Goal: Consume media (video, audio)

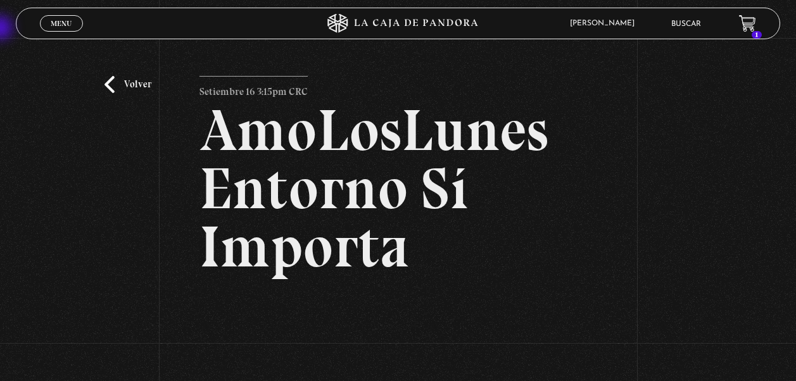
scroll to position [195, 0]
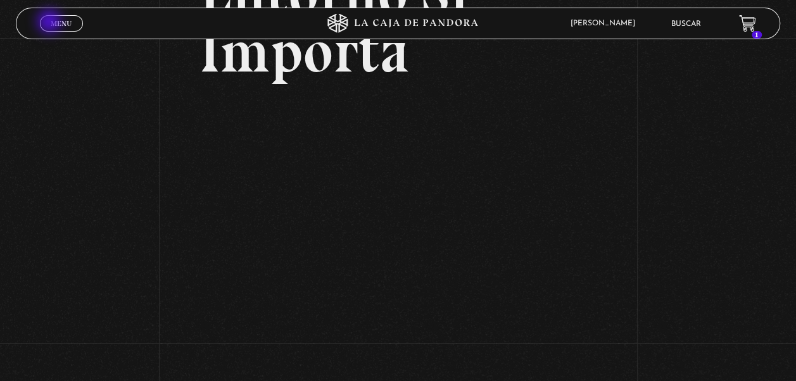
click at [51, 23] on span "Menu" at bounding box center [61, 24] width 21 height 8
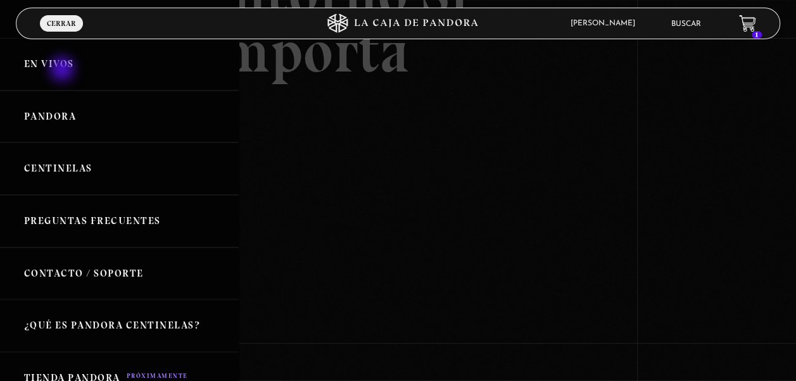
click at [63, 70] on link "En vivos" at bounding box center [119, 64] width 239 height 53
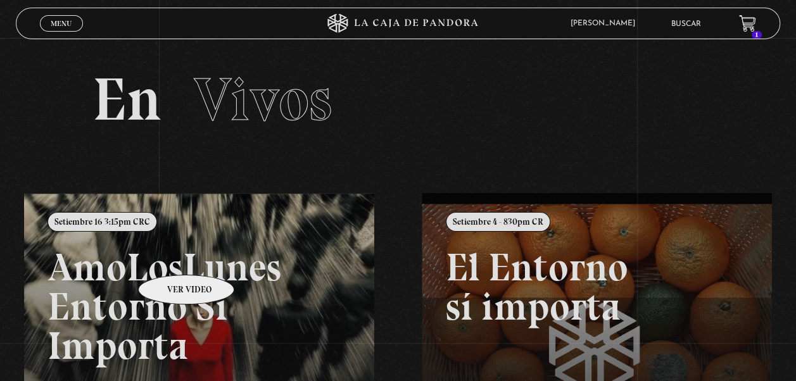
click at [170, 255] on link at bounding box center [422, 383] width 796 height 381
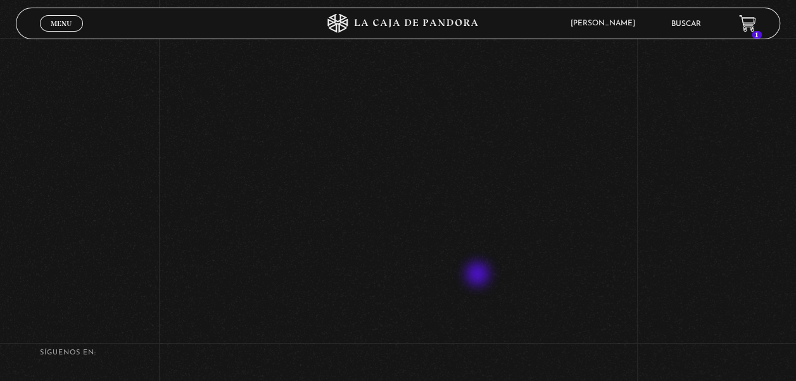
scroll to position [507, 0]
